Goal: Information Seeking & Learning: Learn about a topic

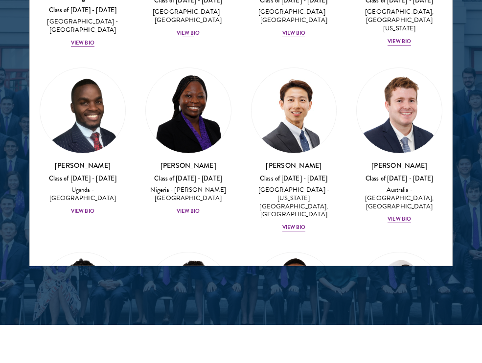
scroll to position [320, 0]
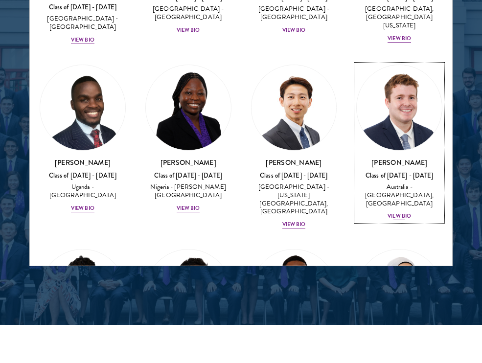
click at [398, 212] on div "View Bio" at bounding box center [399, 216] width 23 height 8
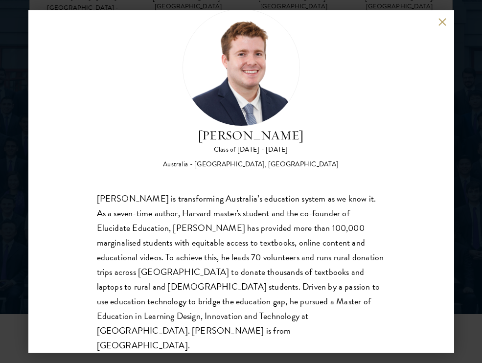
scroll to position [1343, 0]
click at [440, 20] on button at bounding box center [443, 22] width 8 height 8
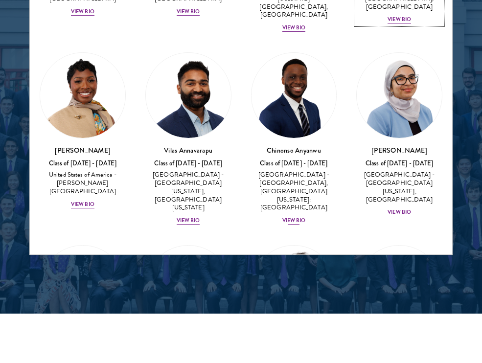
scroll to position [509, 0]
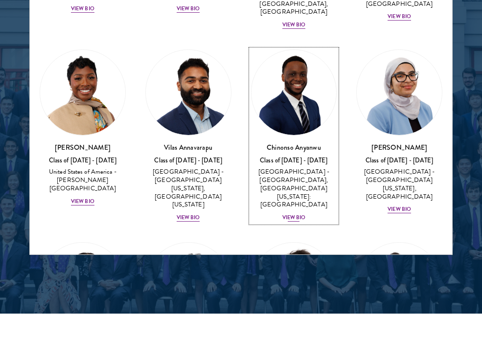
click at [296, 214] on div "View Bio" at bounding box center [293, 218] width 23 height 8
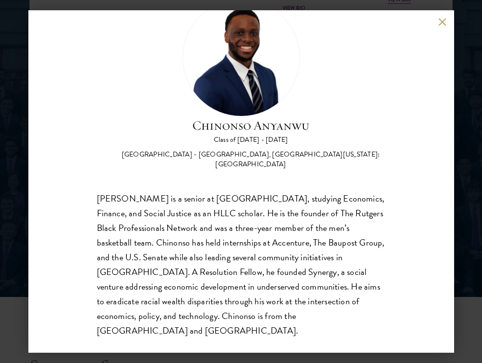
scroll to position [1366, 0]
click at [437, 23] on div "[PERSON_NAME] Class of [DATE] - [DATE] [GEOGRAPHIC_DATA] - [GEOGRAPHIC_DATA], […" at bounding box center [241, 181] width 426 height 343
click at [444, 21] on button at bounding box center [443, 22] width 8 height 8
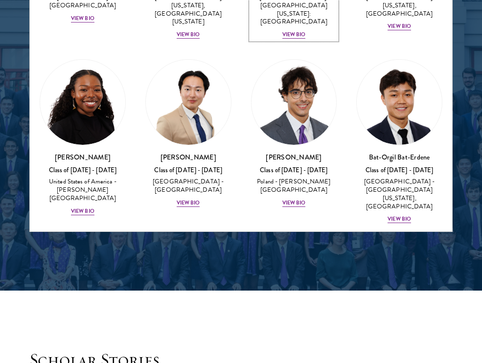
scroll to position [670, 0]
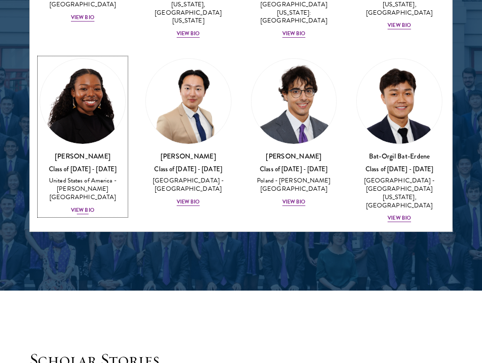
click at [82, 170] on div "Cowiya Arouna Class of [DATE] - [DATE] [GEOGRAPHIC_DATA] - [PERSON_NAME][GEOGRA…" at bounding box center [83, 183] width 86 height 64
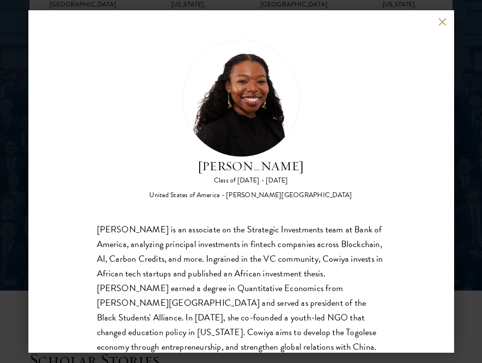
scroll to position [31, 0]
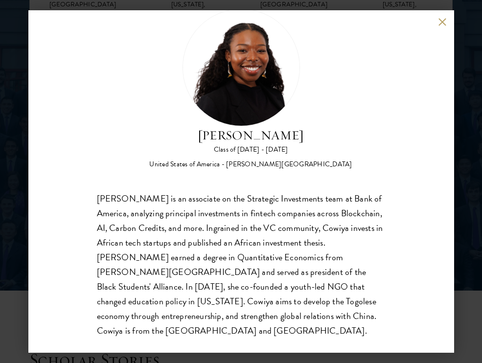
click at [444, 22] on button at bounding box center [443, 22] width 8 height 8
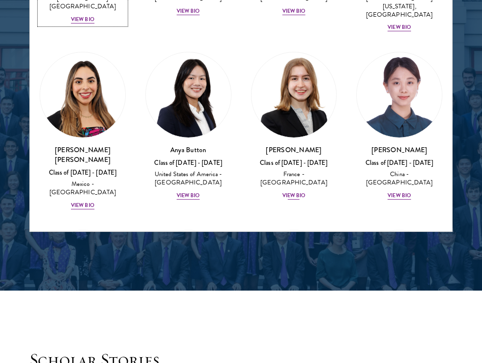
scroll to position [863, 0]
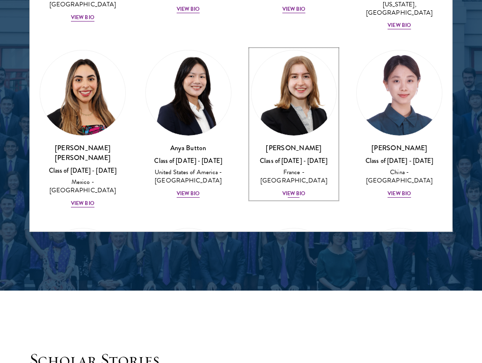
click at [295, 190] on div "View Bio" at bounding box center [293, 194] width 23 height 8
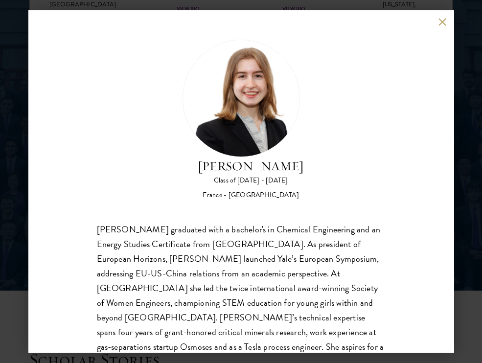
scroll to position [46, 0]
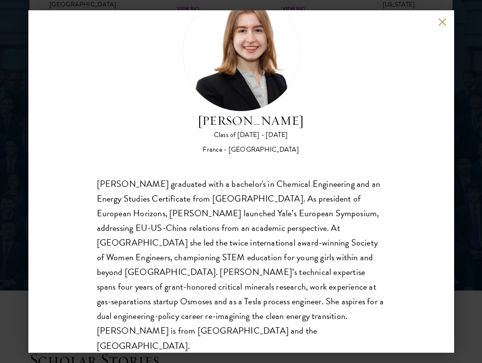
click at [444, 22] on button at bounding box center [443, 22] width 8 height 8
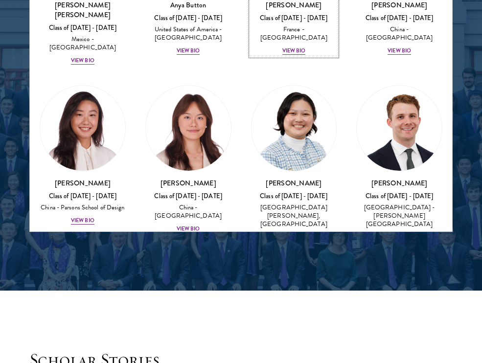
scroll to position [1009, 0]
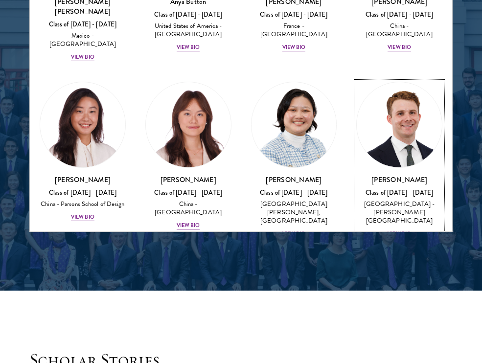
click at [392, 230] on div "View Bio" at bounding box center [399, 234] width 23 height 8
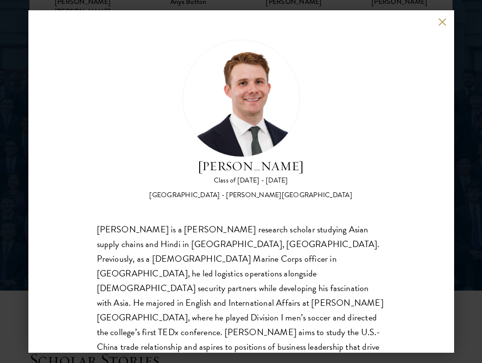
scroll to position [31, 0]
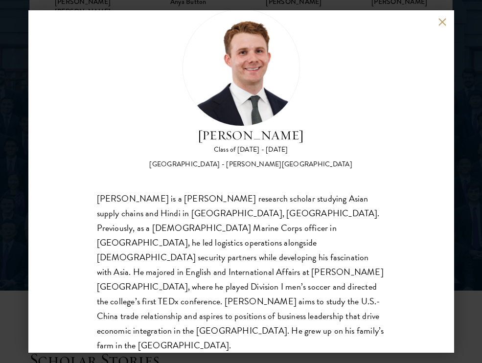
click at [439, 20] on button at bounding box center [443, 22] width 8 height 8
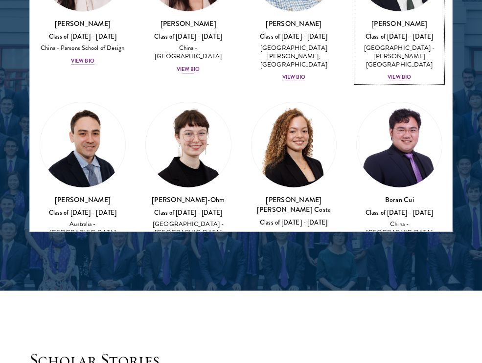
scroll to position [1169, 0]
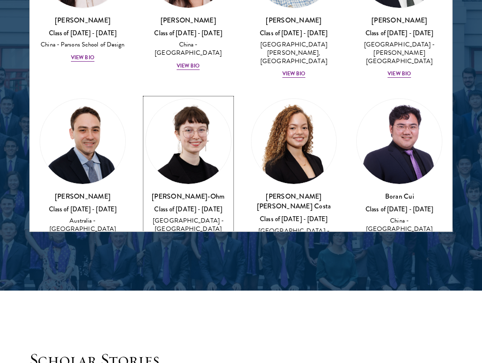
click at [184, 255] on div "View Bio" at bounding box center [188, 259] width 23 height 8
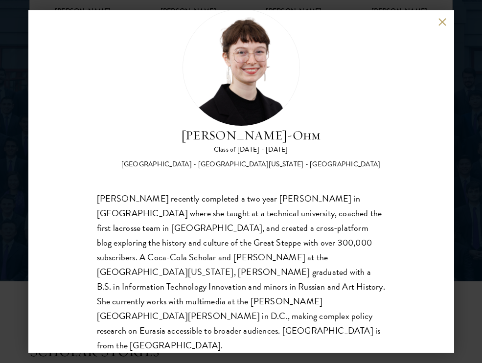
scroll to position [1384, 0]
click at [439, 21] on button at bounding box center [443, 22] width 8 height 8
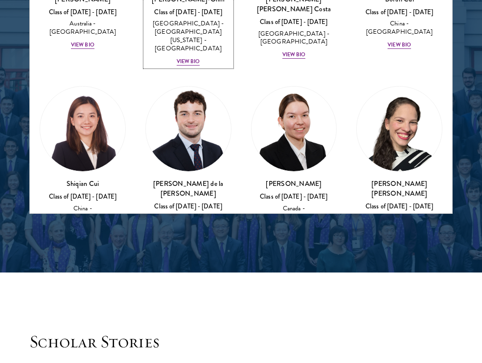
scroll to position [1354, 0]
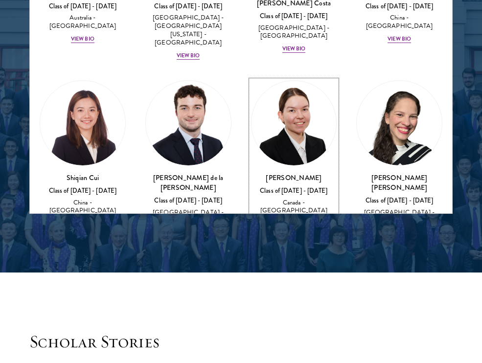
click at [292, 220] on div "View Bio" at bounding box center [293, 224] width 23 height 8
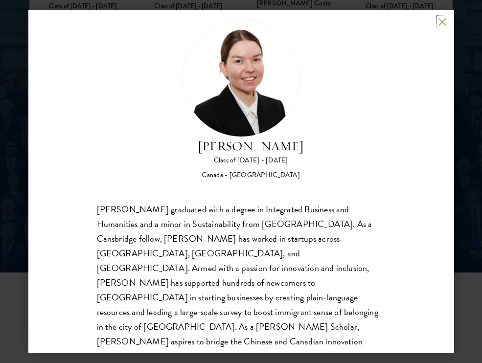
scroll to position [31, 0]
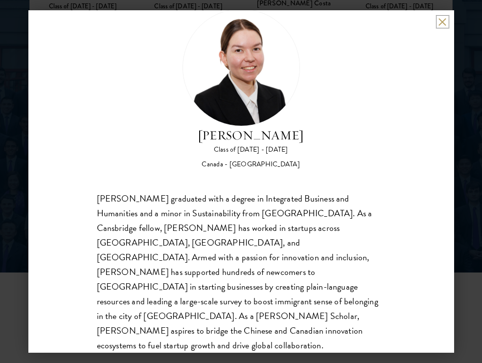
click at [443, 22] on button at bounding box center [443, 22] width 8 height 8
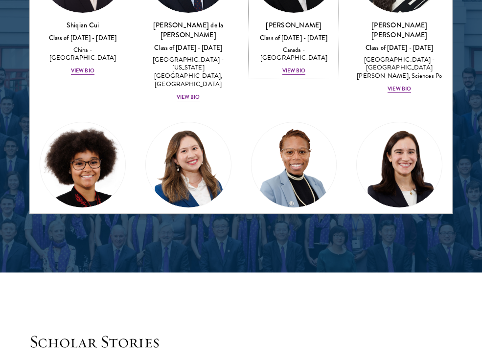
scroll to position [1507, 0]
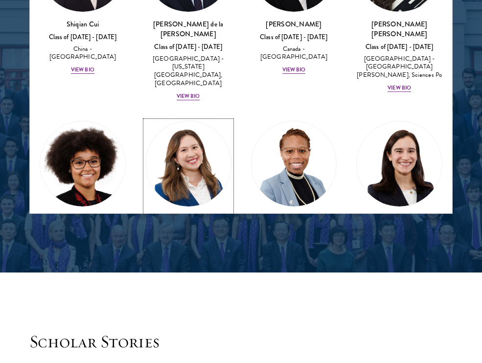
click at [185, 279] on div "View Bio" at bounding box center [188, 283] width 23 height 8
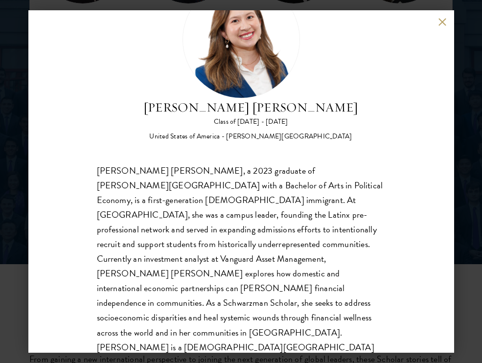
scroll to position [60, 0]
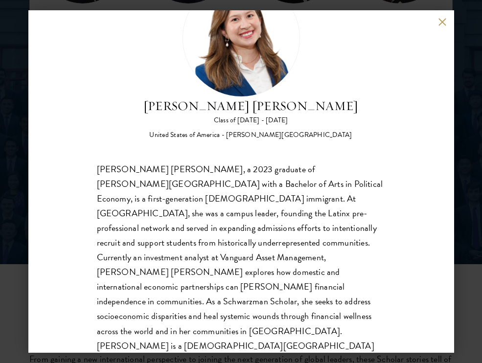
click at [443, 20] on button at bounding box center [443, 22] width 8 height 8
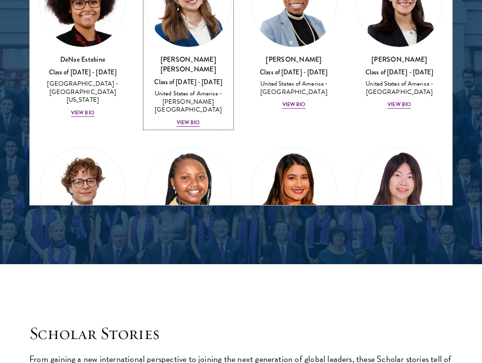
scroll to position [1665, 0]
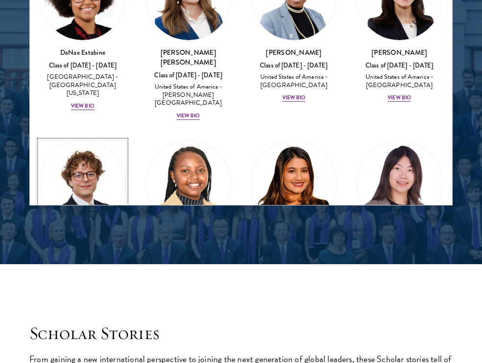
click at [85, 281] on div "View Bio" at bounding box center [82, 285] width 23 height 8
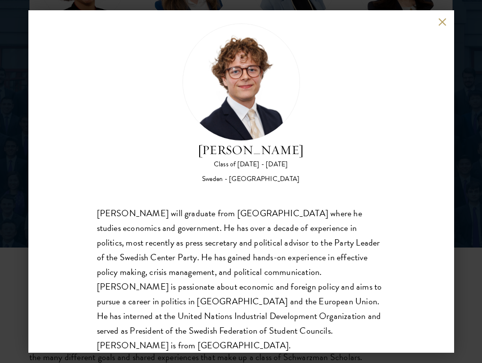
scroll to position [1410, 0]
click at [445, 22] on button at bounding box center [443, 22] width 8 height 8
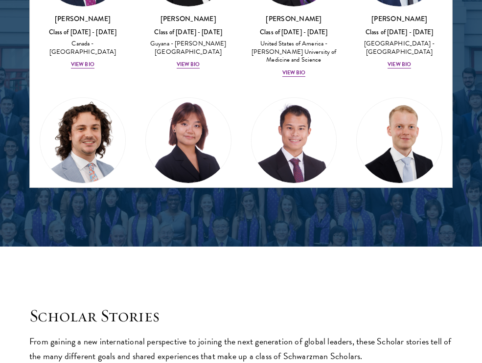
scroll to position [2094, 0]
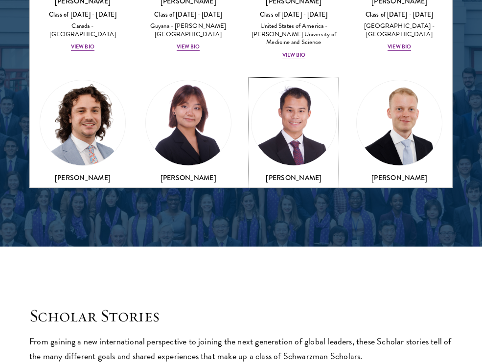
click at [296, 236] on div "View Bio" at bounding box center [293, 240] width 23 height 8
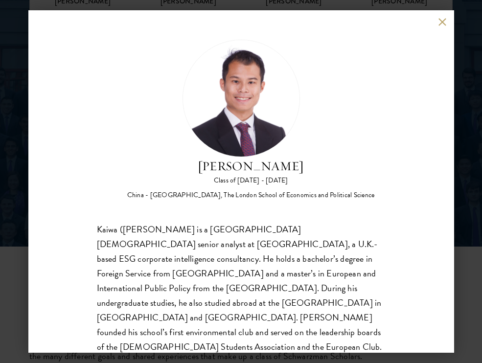
scroll to position [46, 0]
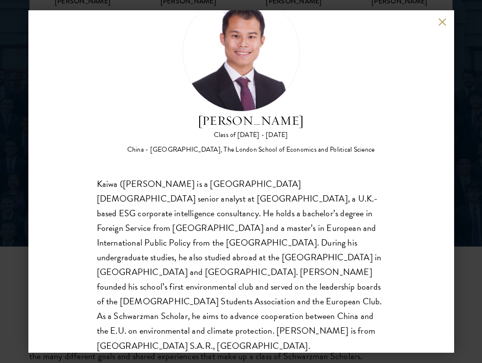
click at [439, 20] on button at bounding box center [443, 22] width 8 height 8
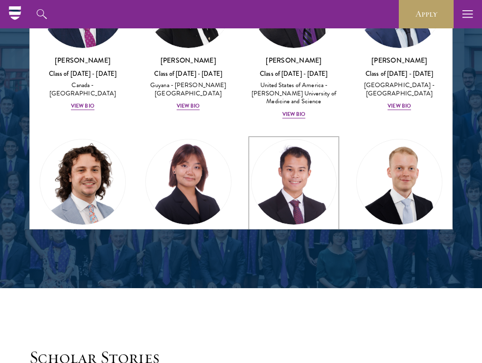
scroll to position [2077, 0]
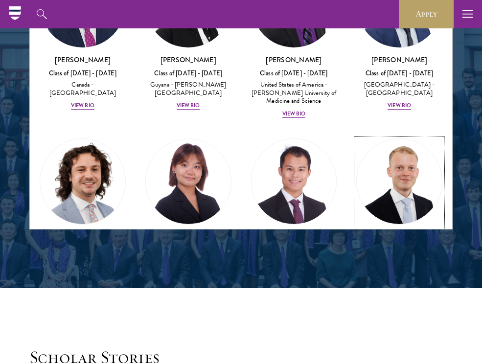
click at [400, 287] on div "View Bio" at bounding box center [399, 291] width 23 height 8
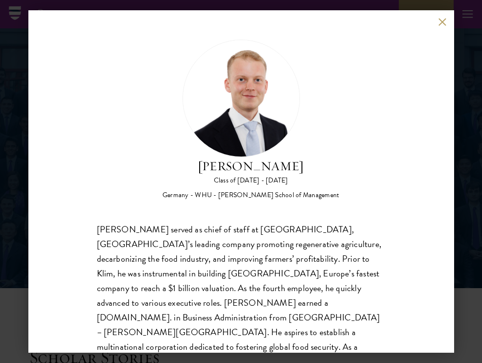
scroll to position [31, 0]
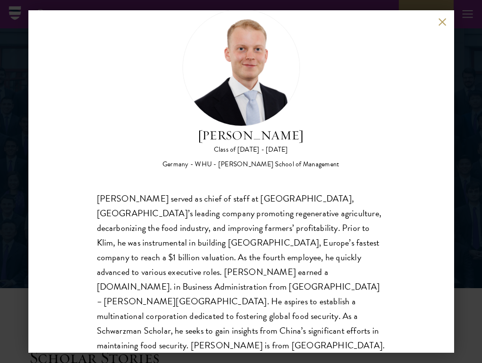
click at [443, 22] on button at bounding box center [443, 22] width 8 height 8
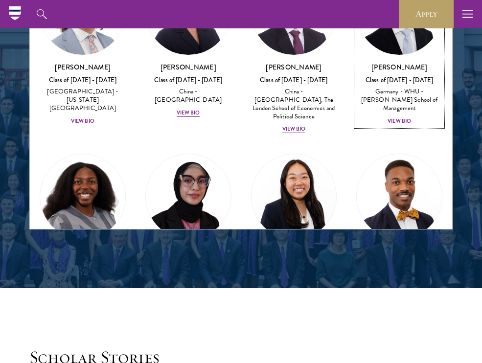
scroll to position [2248, 0]
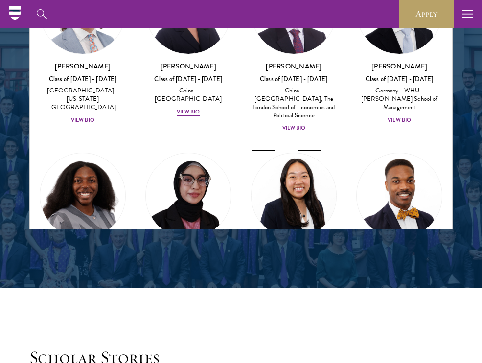
click at [301, 317] on div "View Bio" at bounding box center [293, 321] width 23 height 8
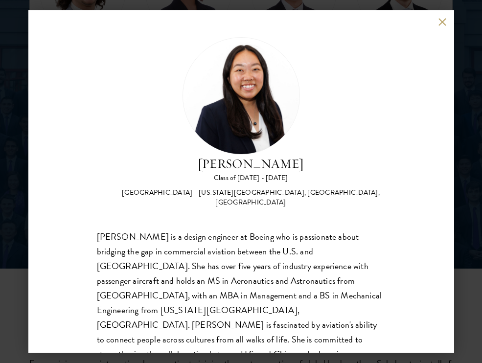
scroll to position [16, 0]
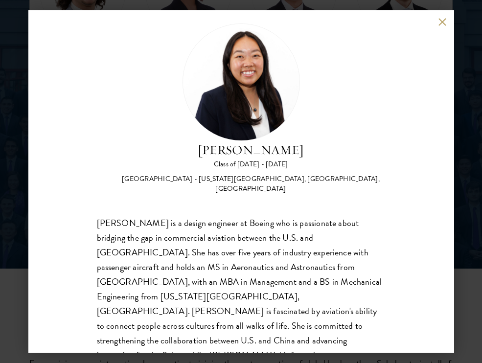
click at [442, 20] on button at bounding box center [443, 22] width 8 height 8
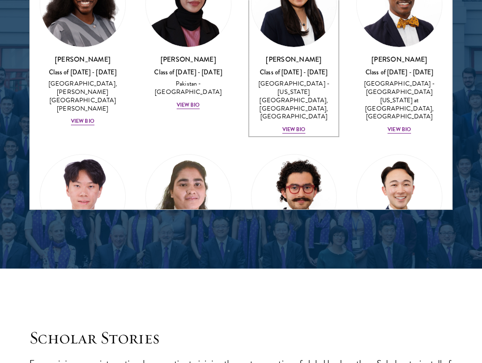
scroll to position [2412, 0]
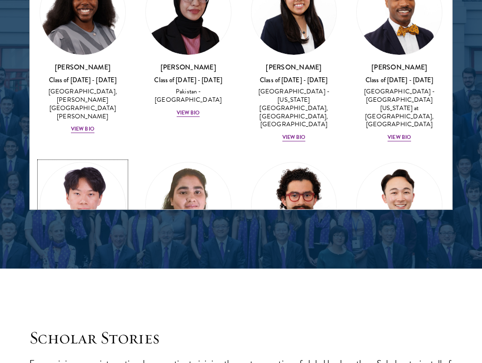
click at [89, 302] on div "View Bio" at bounding box center [82, 306] width 23 height 8
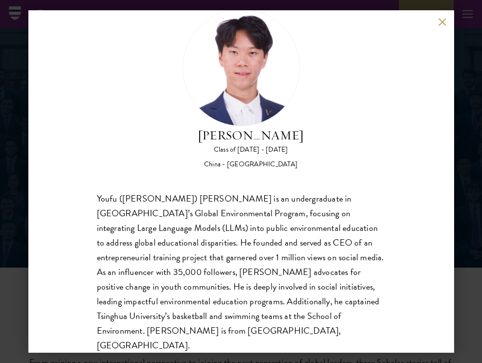
scroll to position [1384, 0]
click at [443, 22] on button at bounding box center [443, 22] width 8 height 8
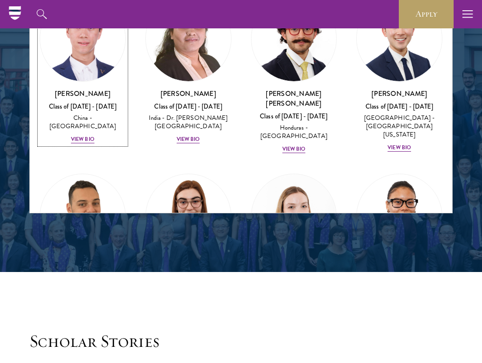
scroll to position [2584, 0]
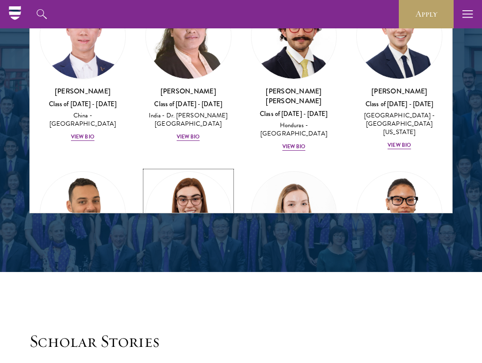
click at [190, 311] on div "View Bio" at bounding box center [188, 315] width 23 height 8
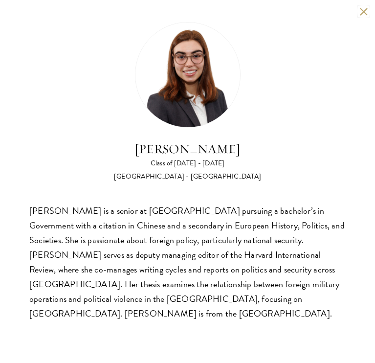
scroll to position [1493, 0]
click at [351, 12] on div "[PERSON_NAME] Class of [DATE] - [DATE] [GEOGRAPHIC_DATA] - [GEOGRAPHIC_DATA] [P…" at bounding box center [187, 171] width 375 height 343
click at [364, 11] on button at bounding box center [364, 11] width 8 height 8
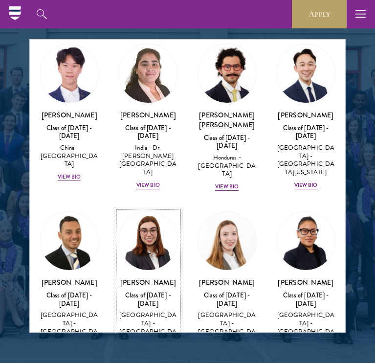
scroll to position [2677, 0]
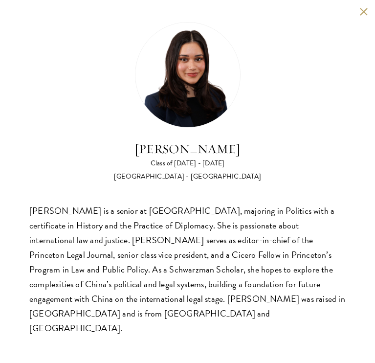
scroll to position [1288, 0]
